Goal: Check status: Check status

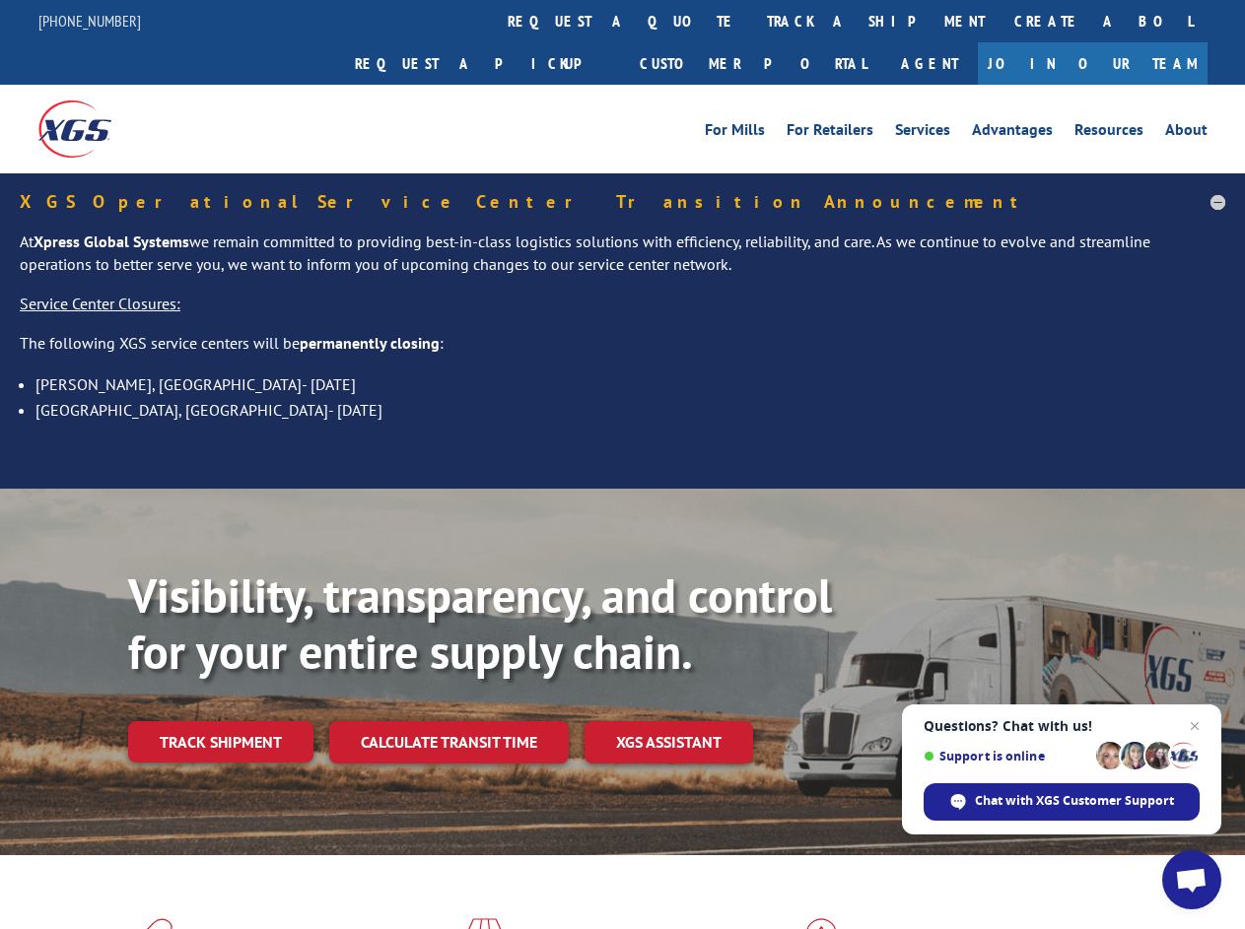
click at [622, 489] on div "Visibility, transparency, and control for your entire supply chain. Track shipm…" at bounding box center [622, 691] width 1245 height 405
click at [752, 21] on link "track a shipment" at bounding box center [875, 21] width 247 height 42
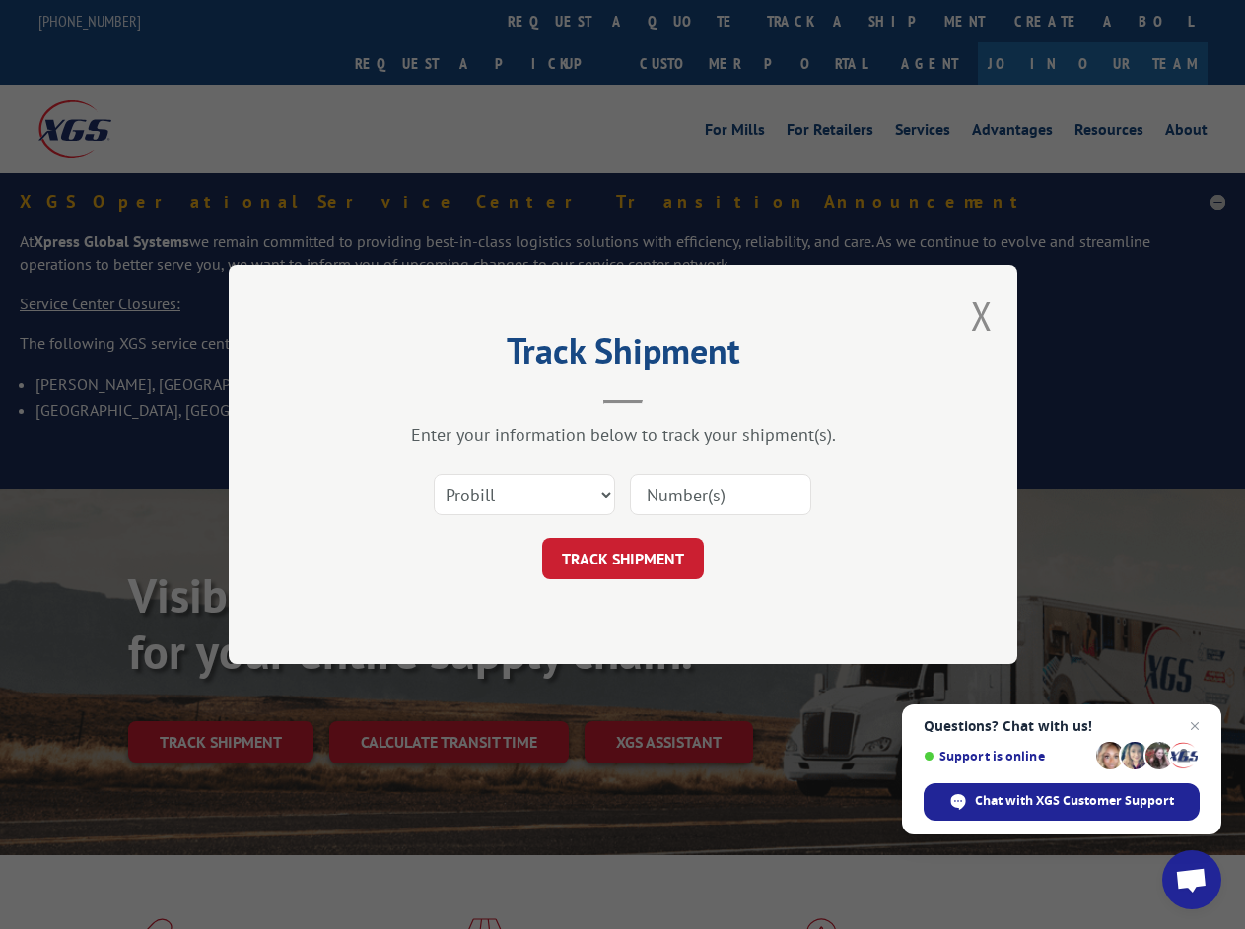
click at [688, 21] on div "Track Shipment Enter your information below to track your shipment(s). Select c…" at bounding box center [622, 464] width 1245 height 929
click at [811, 21] on div "Track Shipment Enter your information below to track your shipment(s). Select c…" at bounding box center [622, 464] width 1245 height 929
click at [220, 700] on div "Track Shipment Enter your information below to track your shipment(s). Select c…" at bounding box center [622, 464] width 1245 height 929
click at [447, 700] on div "Track Shipment Enter your information below to track your shipment(s). Select c…" at bounding box center [622, 464] width 1245 height 929
click at [669, 700] on div "Track Shipment Enter your information below to track your shipment(s). Select c…" at bounding box center [622, 464] width 1245 height 929
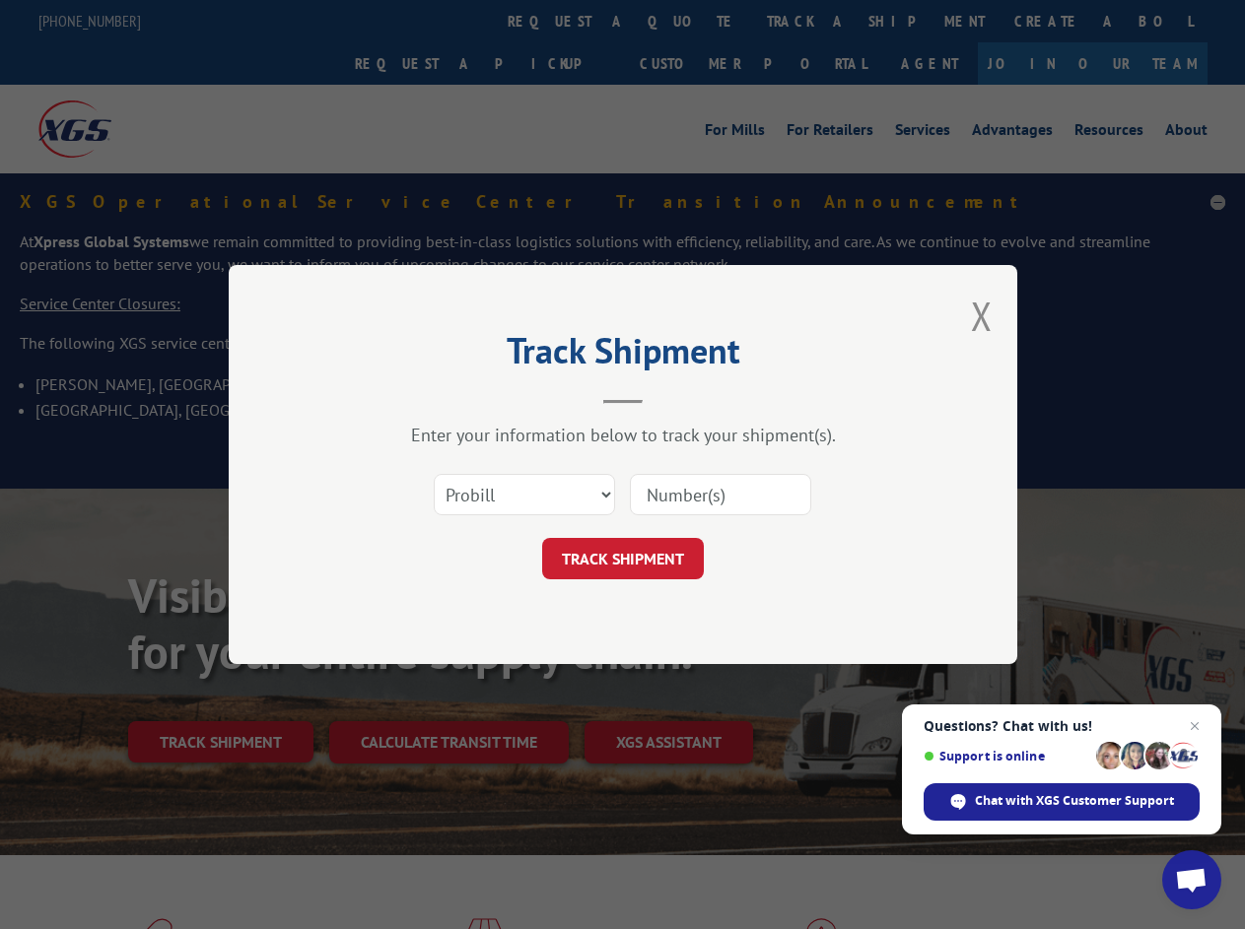
click at [1191, 880] on span "Open chat" at bounding box center [1191, 882] width 33 height 28
